Goal: Information Seeking & Learning: Learn about a topic

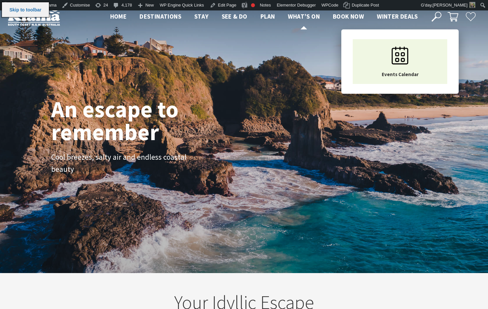
scroll to position [10, 493]
click at [304, 18] on span "What’s On" at bounding box center [304, 16] width 32 height 8
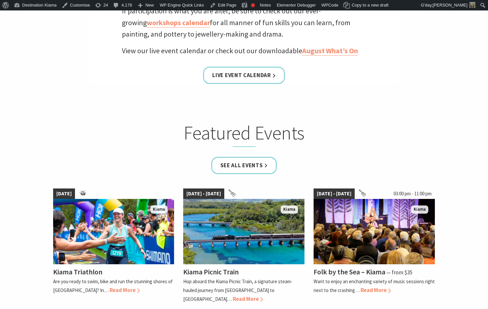
scroll to position [457, 0]
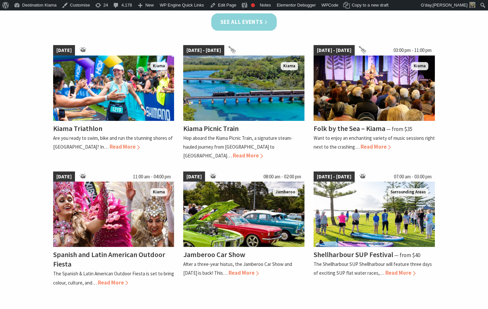
click at [269, 19] on link "See all Events" at bounding box center [244, 21] width 66 height 17
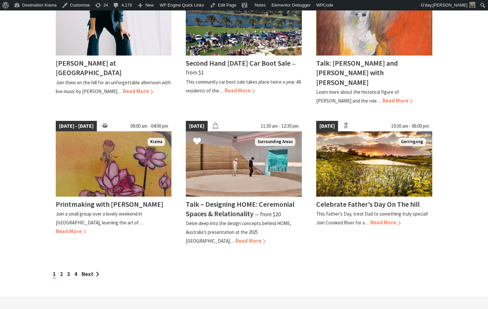
scroll to position [489, 0]
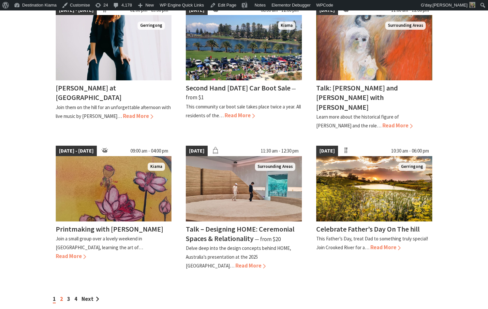
click at [62, 295] on link "2" at bounding box center [61, 298] width 3 height 7
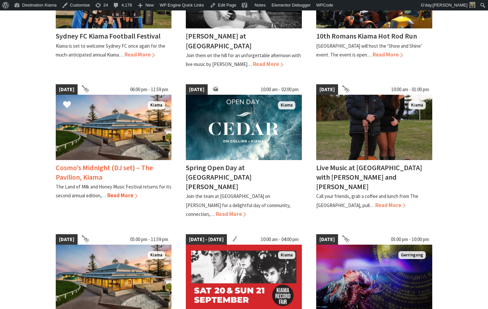
scroll to position [392, 0]
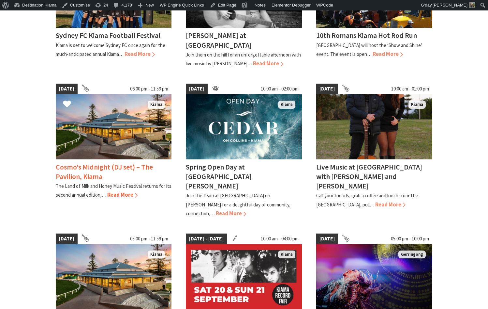
click at [129, 192] on span "Read More" at bounding box center [122, 194] width 30 height 7
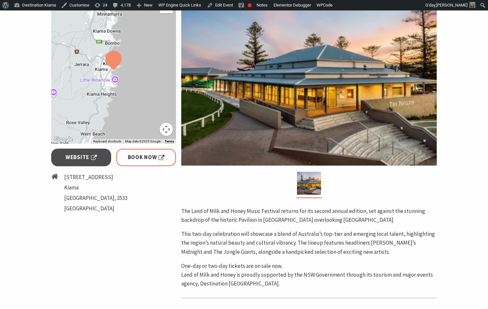
scroll to position [163, 0]
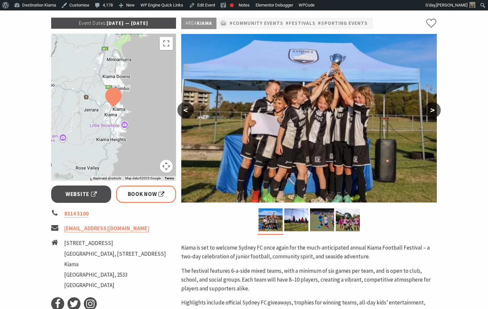
scroll to position [98, 0]
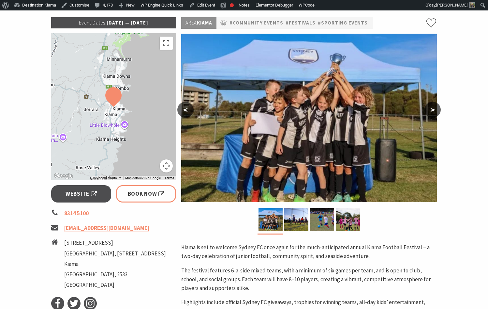
click at [435, 113] on button ">" at bounding box center [433, 110] width 16 height 16
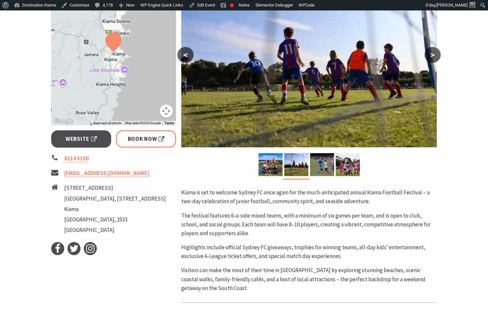
scroll to position [196, 0]
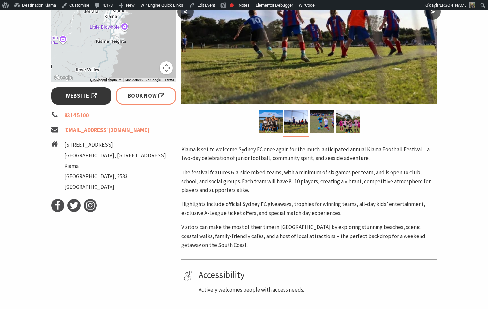
click at [72, 99] on span "Website" at bounding box center [81, 95] width 31 height 9
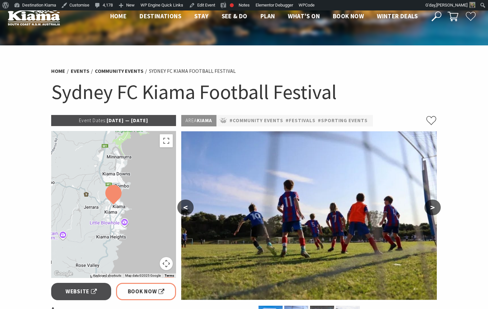
scroll to position [0, 0]
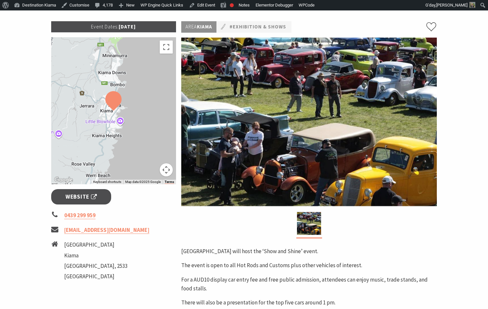
scroll to position [98, 0]
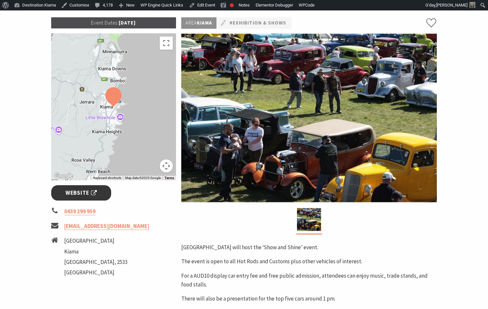
click at [91, 190] on span "Website" at bounding box center [81, 192] width 31 height 9
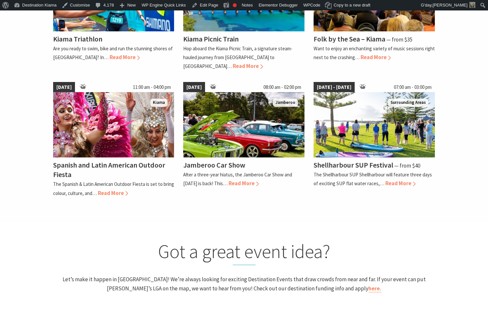
scroll to position [555, 0]
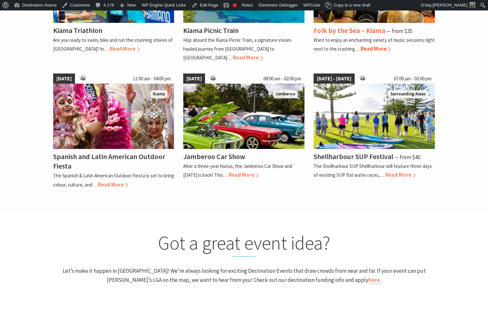
click at [377, 24] on div "Folk by the Sea – Kiama ⁠— from $35 Want to enjoy an enchanting variety of musi…" at bounding box center [374, 38] width 121 height 31
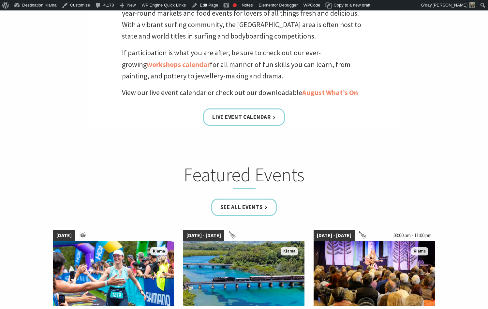
scroll to position [261, 0]
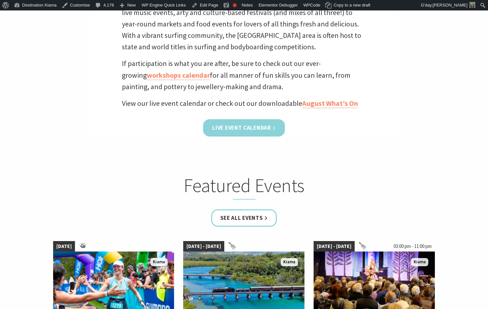
click at [269, 134] on link "Live Event Calendar" at bounding box center [244, 127] width 82 height 17
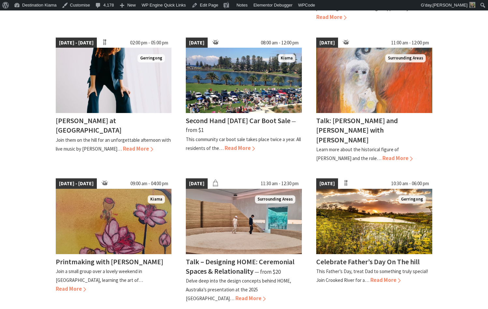
scroll to position [522, 0]
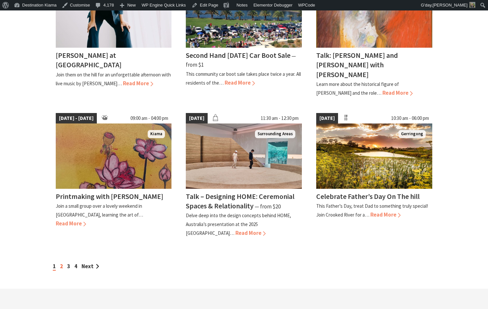
click at [60, 262] on link "2" at bounding box center [61, 265] width 3 height 7
click at [61, 262] on link "2" at bounding box center [61, 265] width 3 height 7
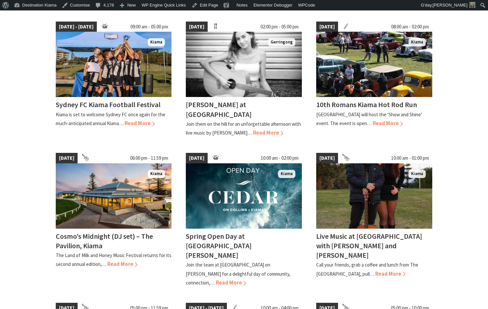
scroll to position [326, 0]
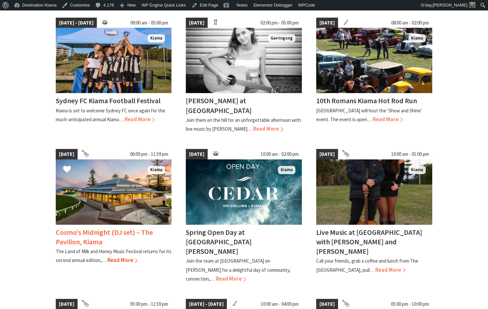
click at [146, 187] on img at bounding box center [114, 191] width 116 height 65
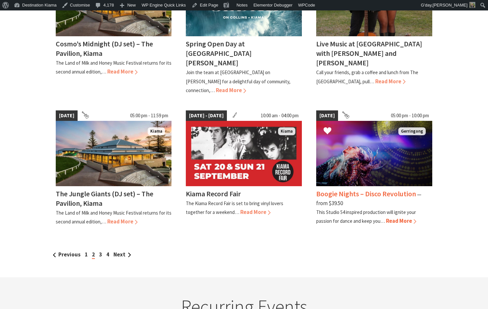
scroll to position [522, 0]
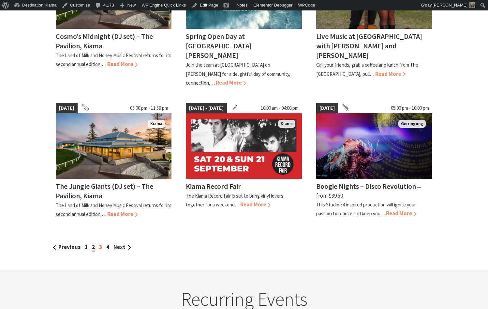
click at [101, 243] on link "3" at bounding box center [100, 246] width 3 height 7
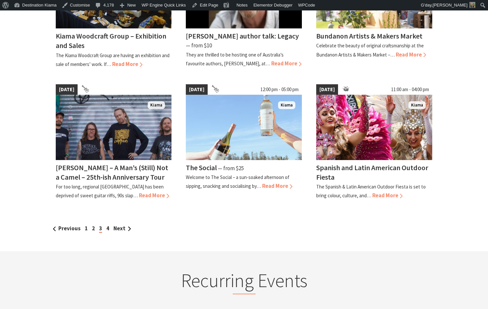
scroll to position [555, 0]
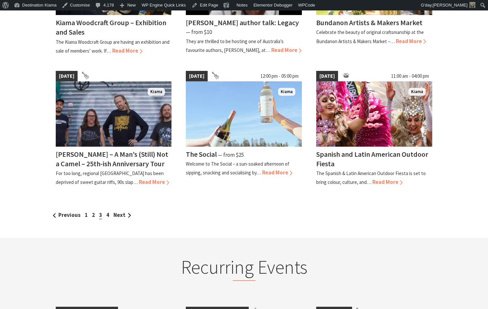
click at [110, 216] on div "Previous 1 2 3 4 Next" at bounding box center [244, 214] width 386 height 9
click at [107, 214] on link "4" at bounding box center [107, 214] width 3 height 7
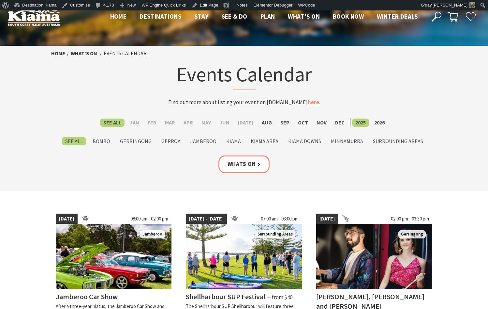
click at [439, 19] on icon at bounding box center [437, 17] width 10 height 10
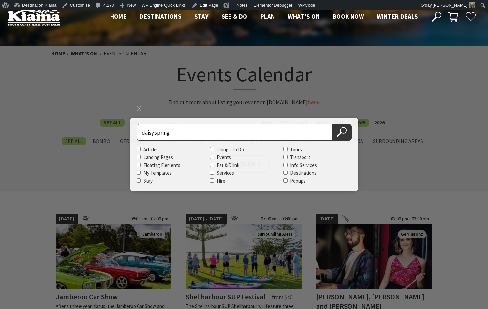
type input "daisy spring"
click at [333, 124] on button "Search Now" at bounding box center [343, 132] width 20 height 17
click at [346, 132] on icon at bounding box center [342, 132] width 10 height 10
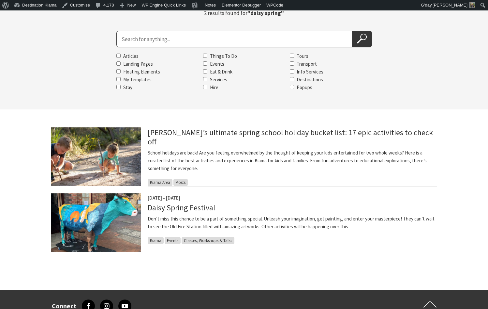
scroll to position [98, 0]
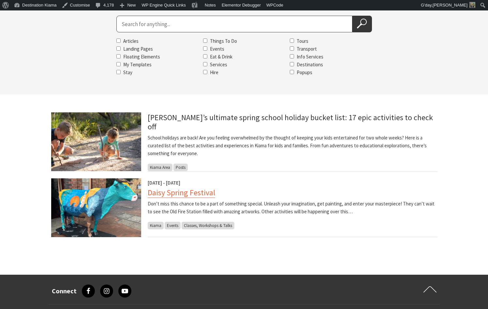
click at [178, 192] on link "Daisy Spring Festival" at bounding box center [182, 192] width 68 height 10
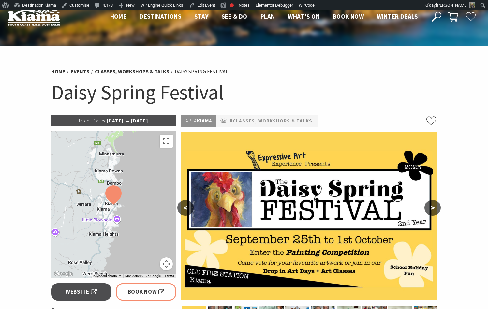
click at [438, 17] on icon at bounding box center [437, 17] width 10 height 10
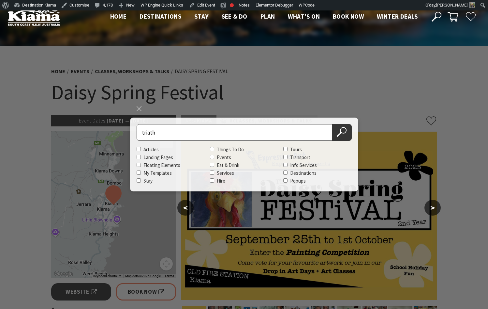
type input "triath"
click at [333, 124] on button "Search Now" at bounding box center [343, 132] width 20 height 17
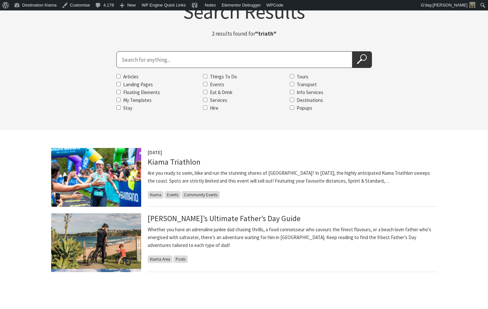
scroll to position [65, 0]
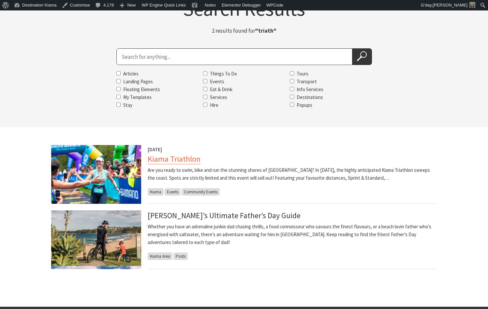
click at [179, 160] on link "Kiama Triathlon" at bounding box center [174, 159] width 53 height 10
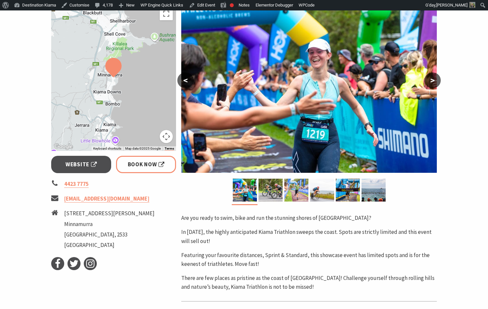
scroll to position [131, 0]
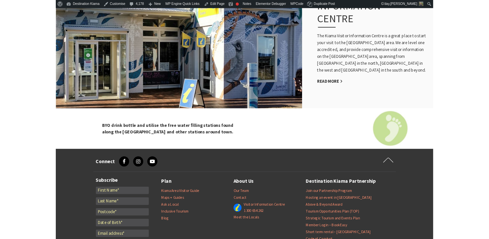
scroll to position [751, 0]
